Goal: Task Accomplishment & Management: Use online tool/utility

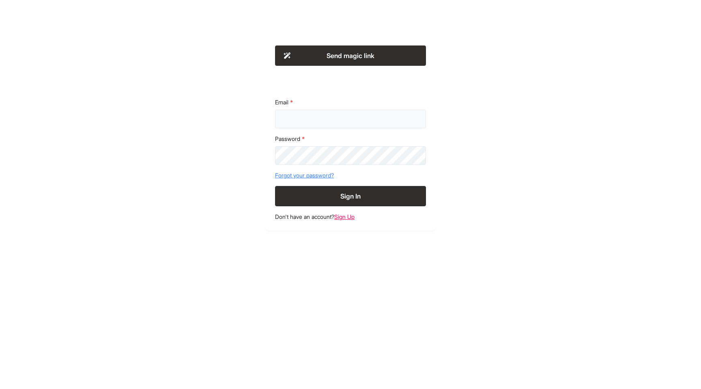
type input "**********"
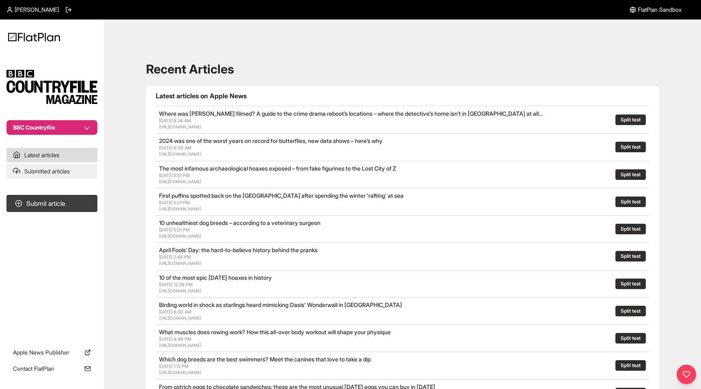
click at [39, 177] on link "Submitted articles" at bounding box center [51, 171] width 91 height 15
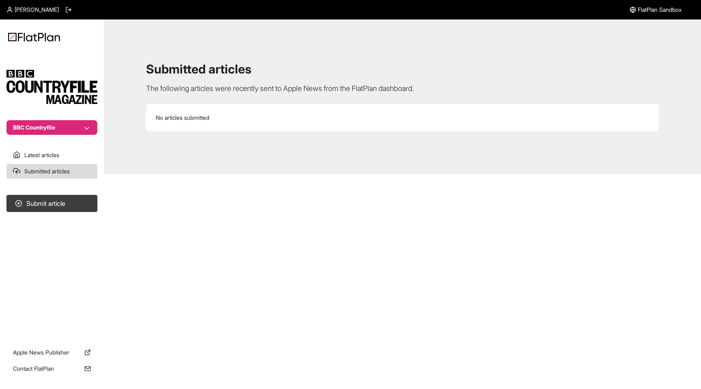
click at [45, 133] on button "BBC Countryfile" at bounding box center [51, 127] width 91 height 15
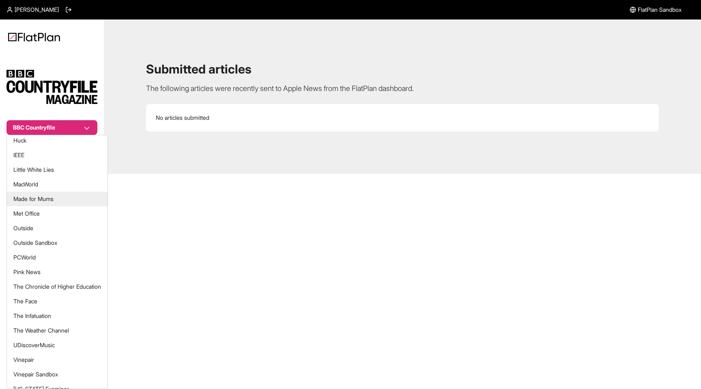
scroll to position [156, 0]
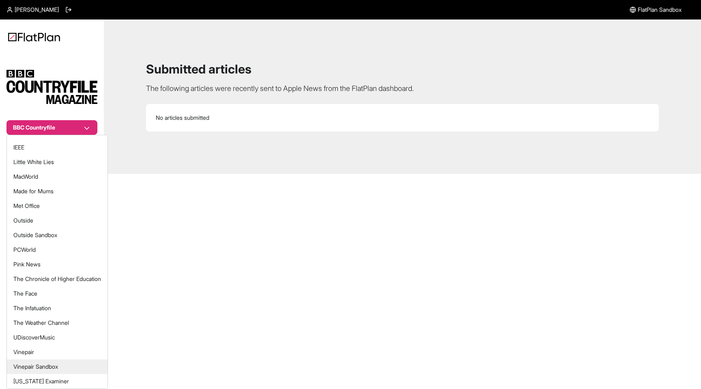
click at [51, 368] on button "Vinepair Sandbox" at bounding box center [57, 366] width 101 height 15
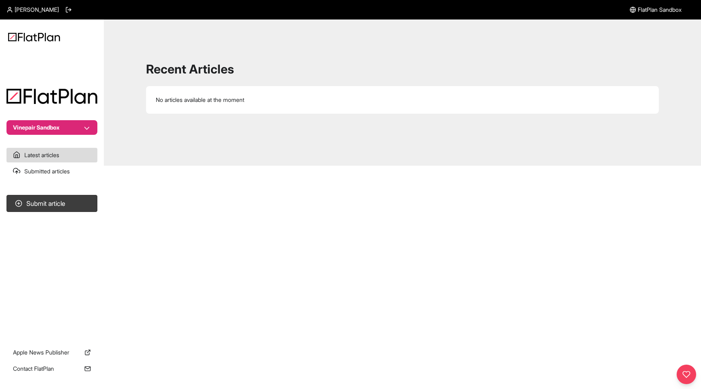
click at [57, 123] on button "Vinepair Sandbox" at bounding box center [51, 127] width 91 height 15
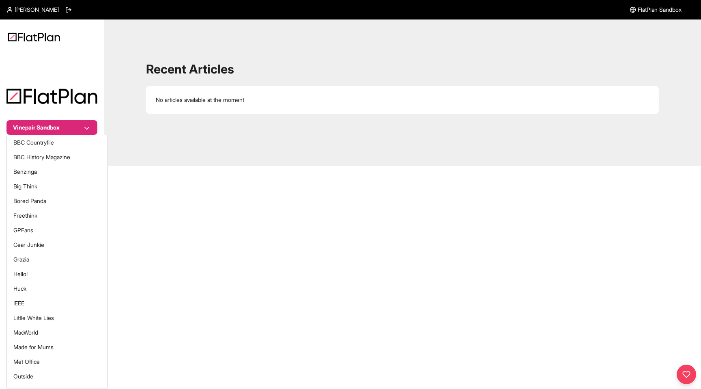
click at [57, 123] on button "Vinepair Sandbox" at bounding box center [51, 127] width 91 height 15
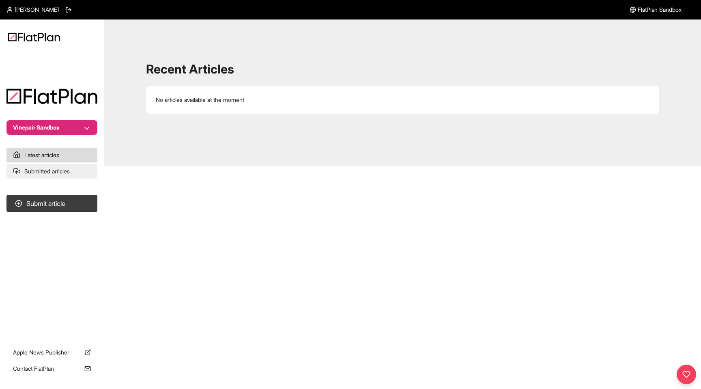
click at [47, 168] on link "Submitted articles" at bounding box center [51, 171] width 91 height 15
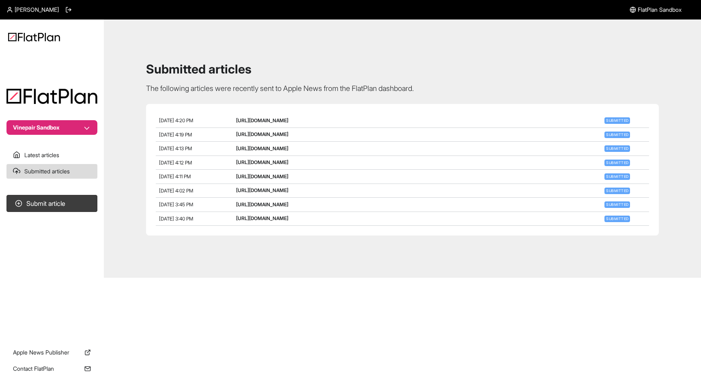
click at [53, 129] on button "Vinepair Sandbox" at bounding box center [51, 127] width 91 height 15
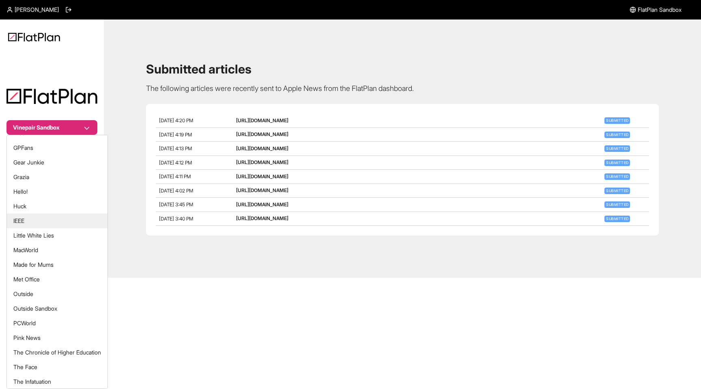
scroll to position [156, 0]
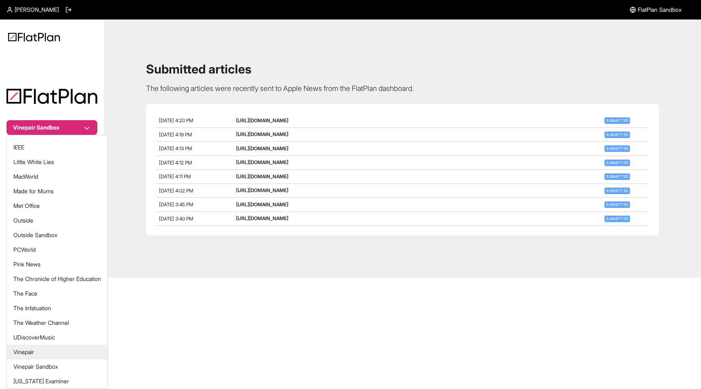
click at [43, 350] on button "Vinepair" at bounding box center [57, 351] width 101 height 15
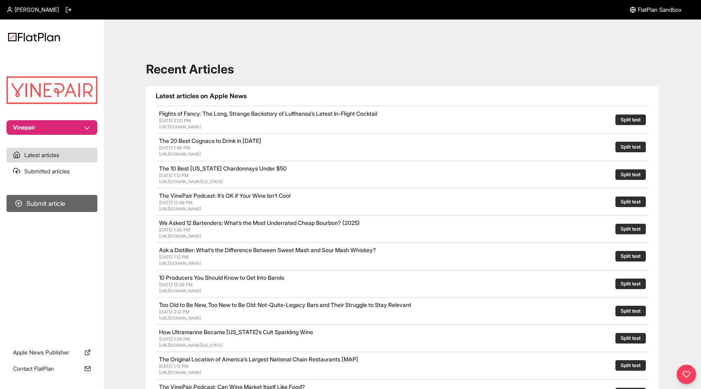
click at [49, 202] on button "Submit article" at bounding box center [51, 203] width 91 height 17
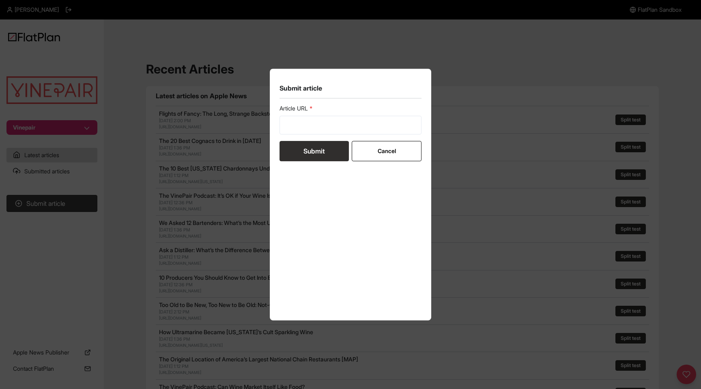
click at [145, 181] on div "Submit article Article URL Submit Cancel" at bounding box center [350, 194] width 701 height 389
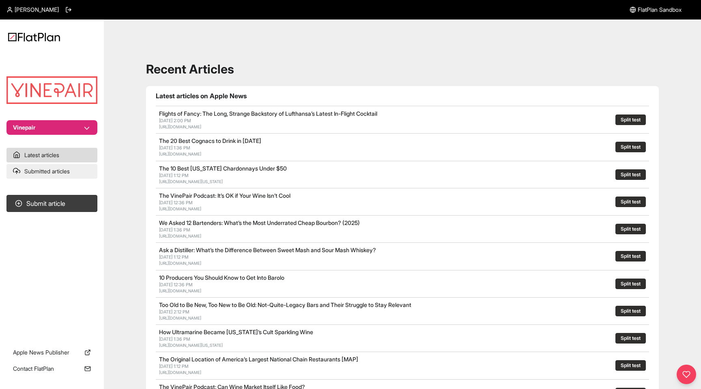
click at [58, 165] on link "Submitted articles" at bounding box center [51, 171] width 91 height 15
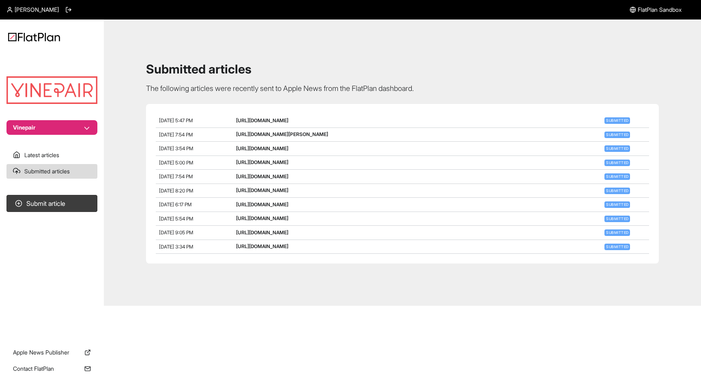
click at [75, 121] on button "Vinepair" at bounding box center [51, 127] width 91 height 15
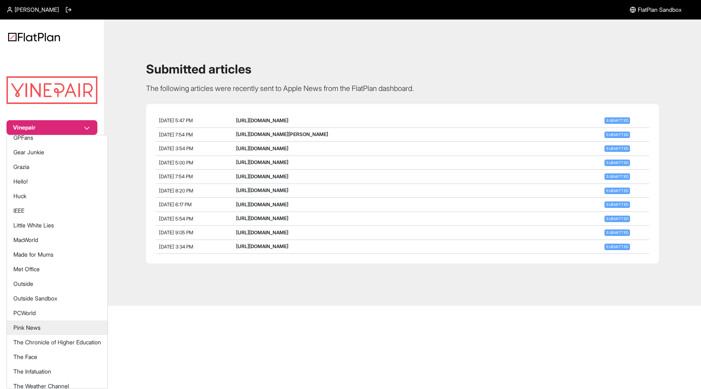
scroll to position [88, 0]
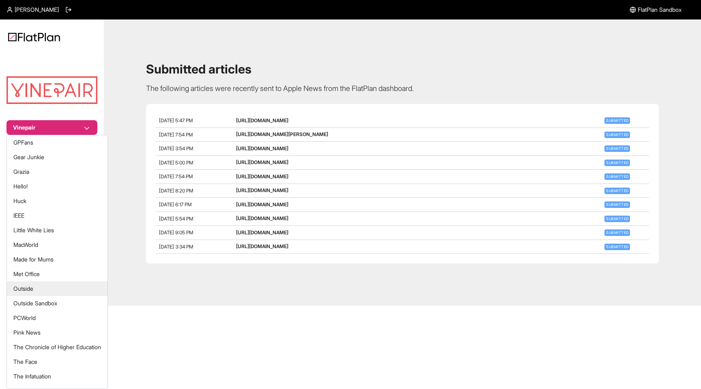
click at [28, 292] on button "Outside" at bounding box center [57, 288] width 101 height 15
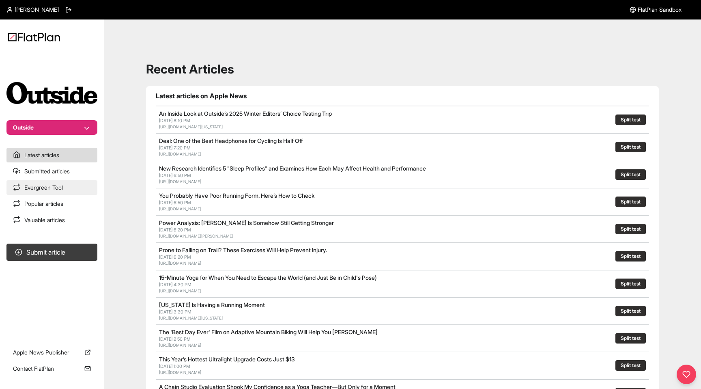
click at [45, 185] on link "Evergreen Tool" at bounding box center [51, 187] width 91 height 15
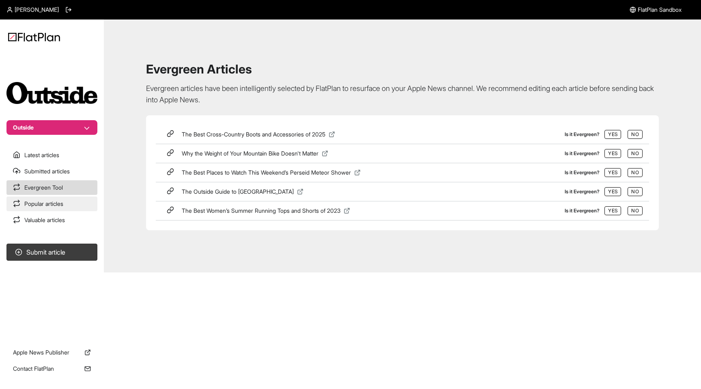
click at [54, 210] on link "Popular articles" at bounding box center [51, 203] width 91 height 15
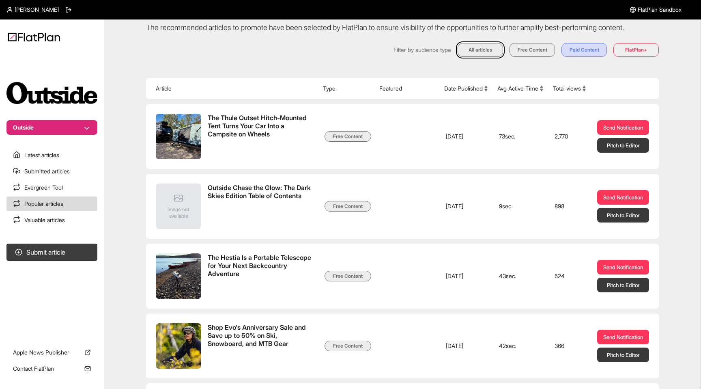
scroll to position [61, 0]
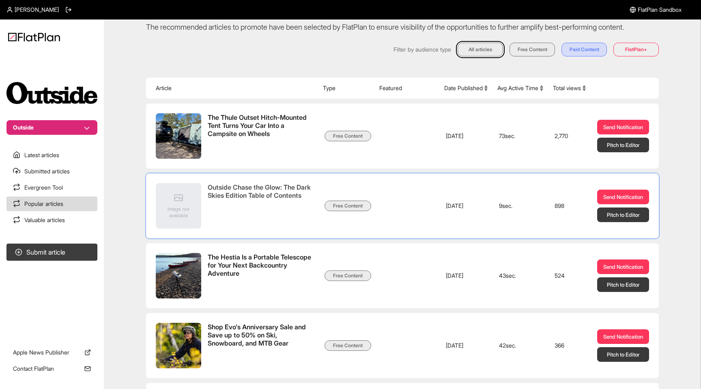
click at [180, 208] on span "Image not available" at bounding box center [179, 212] width 36 height 13
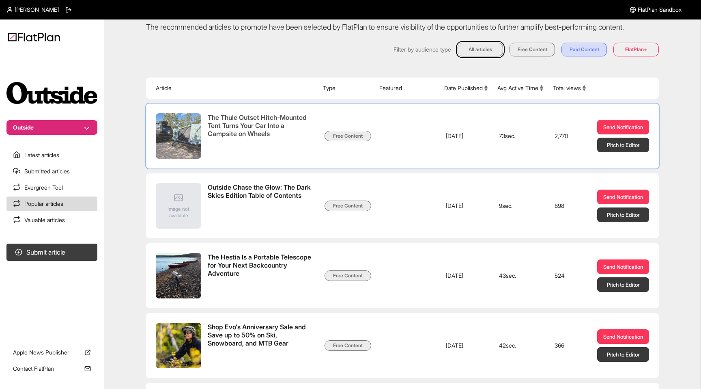
click at [172, 135] on img at bounding box center [178, 135] width 45 height 45
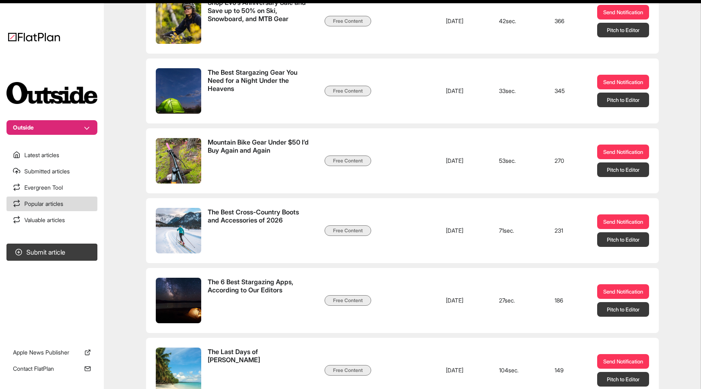
scroll to position [386, 0]
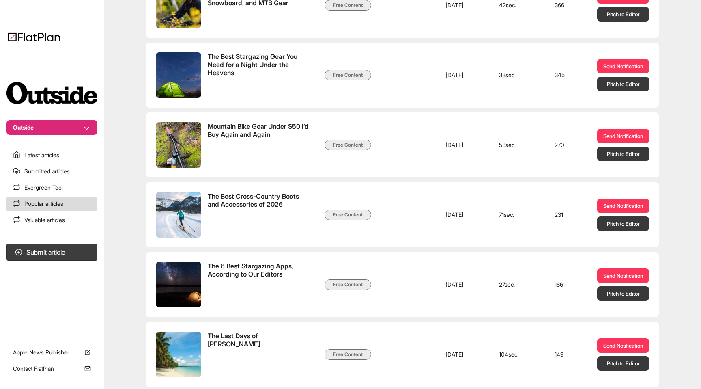
scroll to position [0, 0]
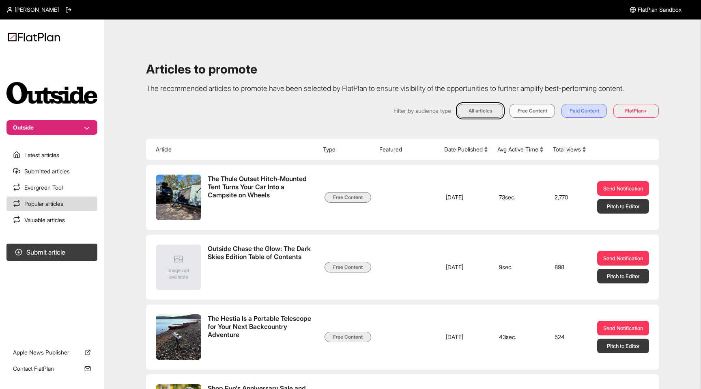
click at [539, 117] on button "Free Content" at bounding box center [531, 111] width 45 height 14
click at [583, 107] on button "Paid Content" at bounding box center [583, 111] width 45 height 14
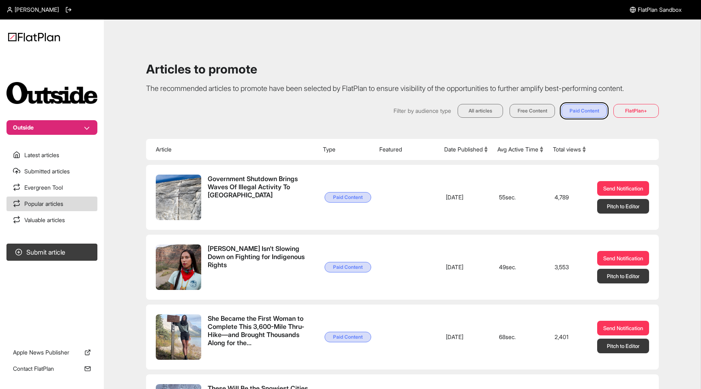
click at [612, 105] on div "Filter by audience type All articles Free Content Paid Content FlatPlan+" at bounding box center [402, 111] width 513 height 14
click at [626, 107] on button "FlatPlan+" at bounding box center [635, 111] width 45 height 14
click at [482, 107] on button "All articles" at bounding box center [480, 111] width 45 height 14
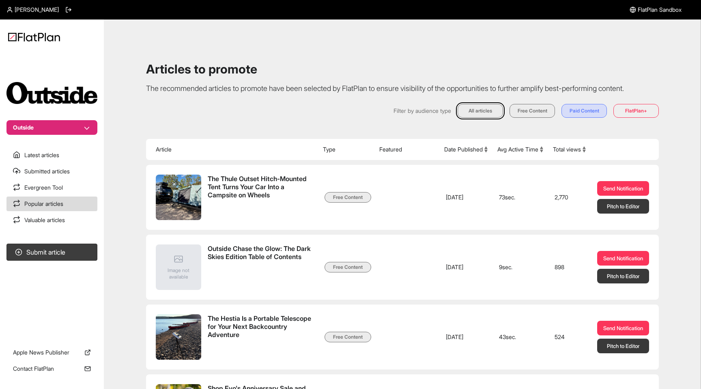
click at [59, 219] on link "Valuable articles" at bounding box center [51, 220] width 91 height 15
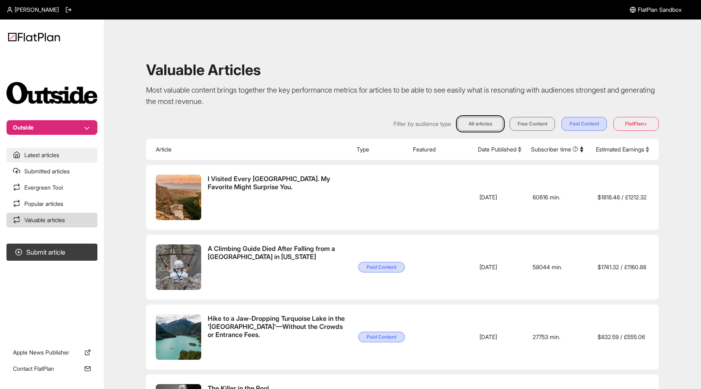
click at [52, 151] on link "Latest articles" at bounding box center [51, 155] width 91 height 15
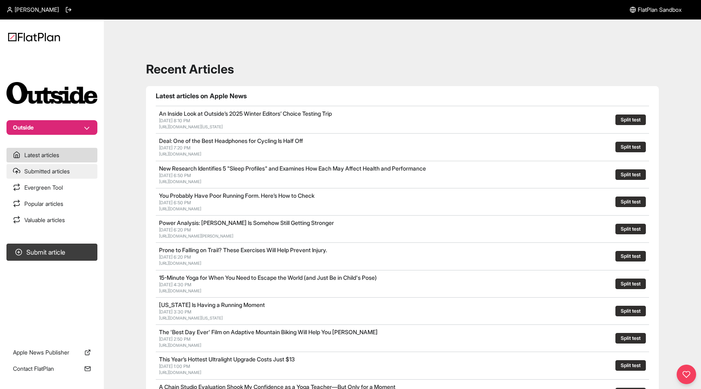
click at [48, 176] on link "Submitted articles" at bounding box center [51, 171] width 91 height 15
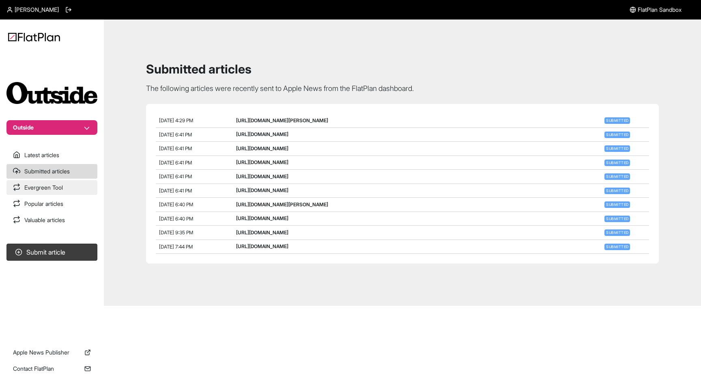
click at [47, 189] on link "Evergreen Tool" at bounding box center [51, 187] width 91 height 15
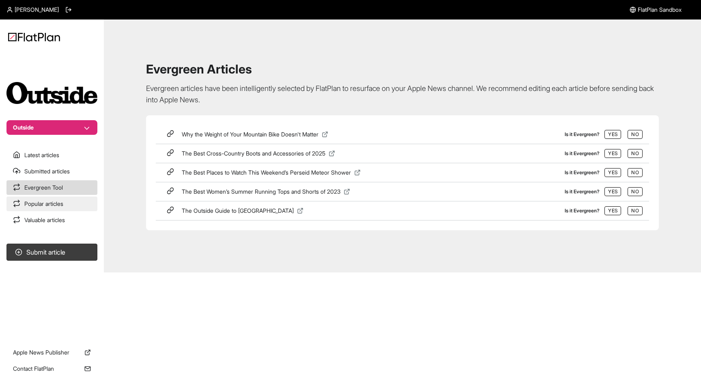
click at [47, 209] on link "Popular articles" at bounding box center [51, 203] width 91 height 15
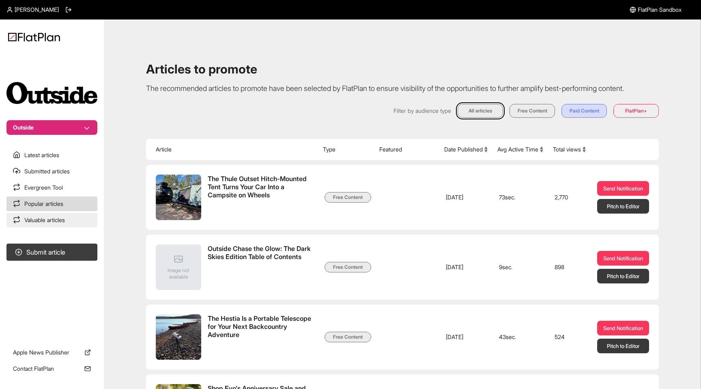
click at [47, 221] on link "Valuable articles" at bounding box center [51, 220] width 91 height 15
